Goal: Navigation & Orientation: Find specific page/section

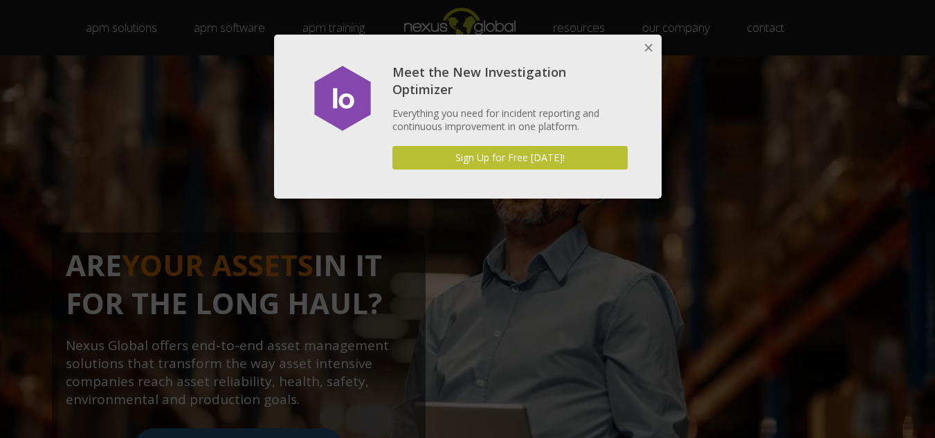
click at [648, 45] on button "Close" at bounding box center [648, 49] width 28 height 28
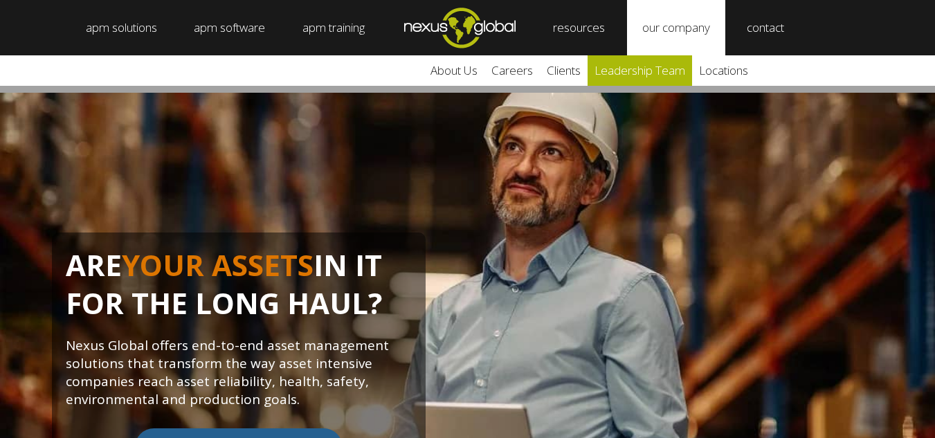
click at [655, 62] on link "leadership team" at bounding box center [639, 70] width 104 height 30
